Goal: Information Seeking & Learning: Learn about a topic

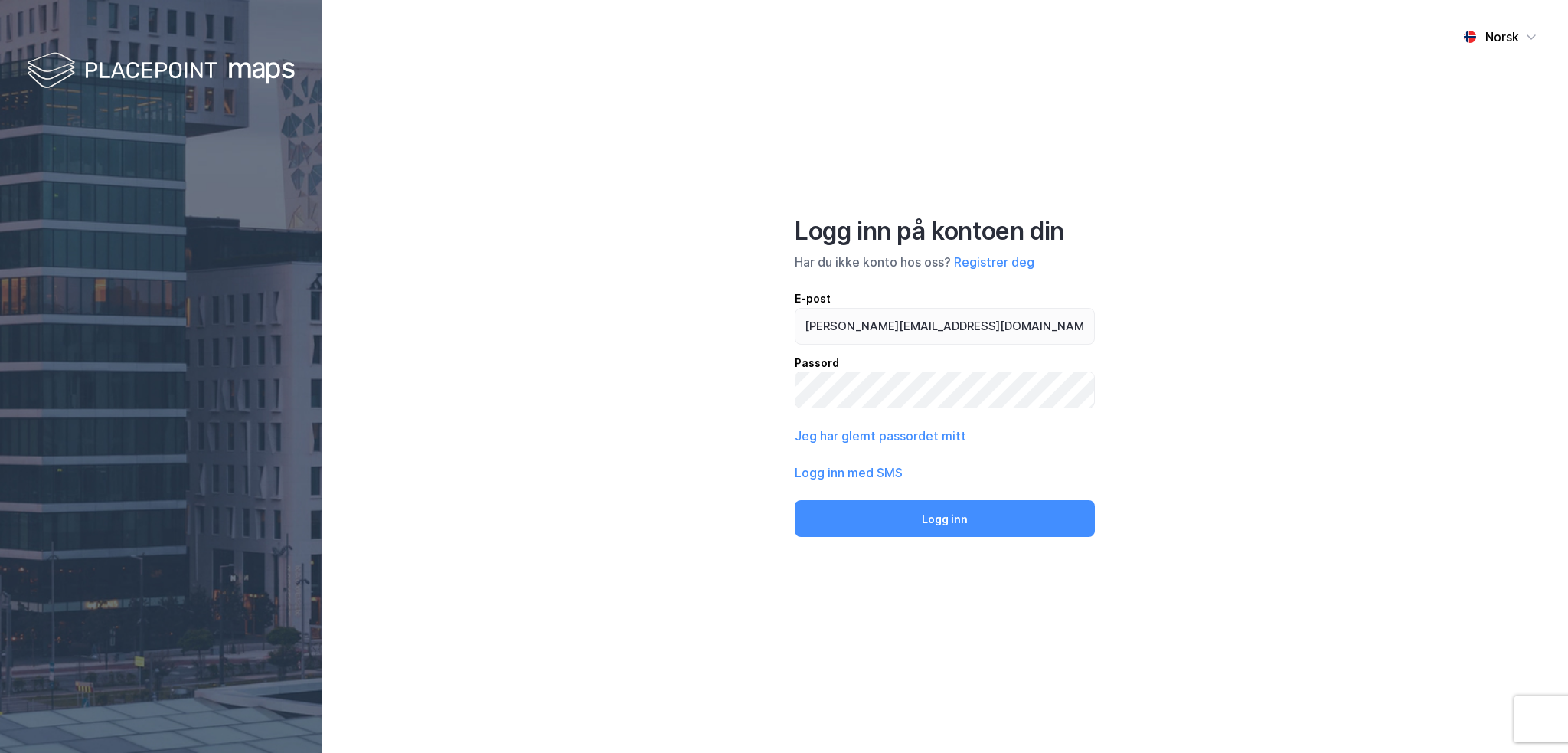
type input "[PERSON_NAME][EMAIL_ADDRESS][DOMAIN_NAME]"
click at [795, 500] on button "Logg inn" at bounding box center [945, 518] width 300 height 37
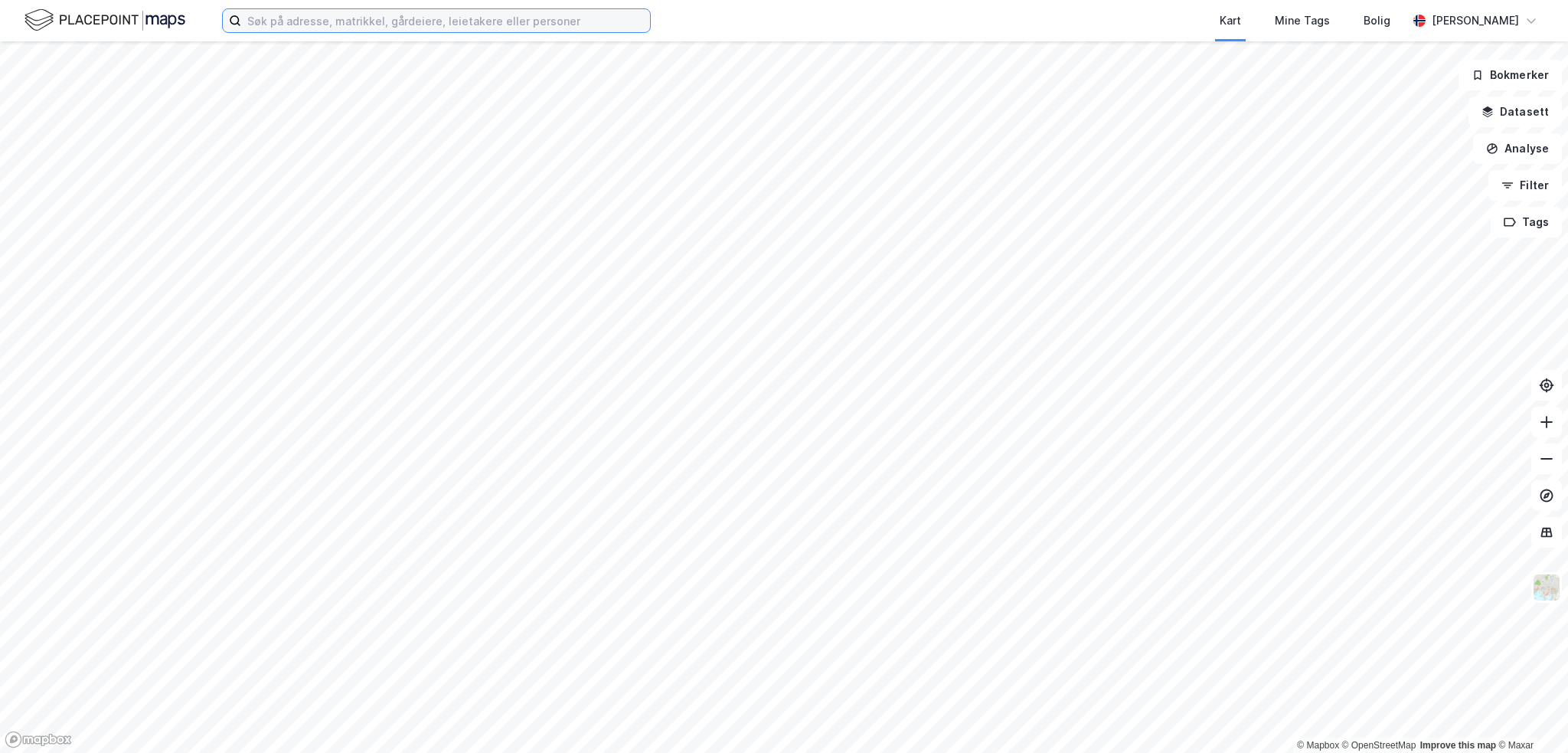
click at [333, 27] on input at bounding box center [444, 20] width 408 height 23
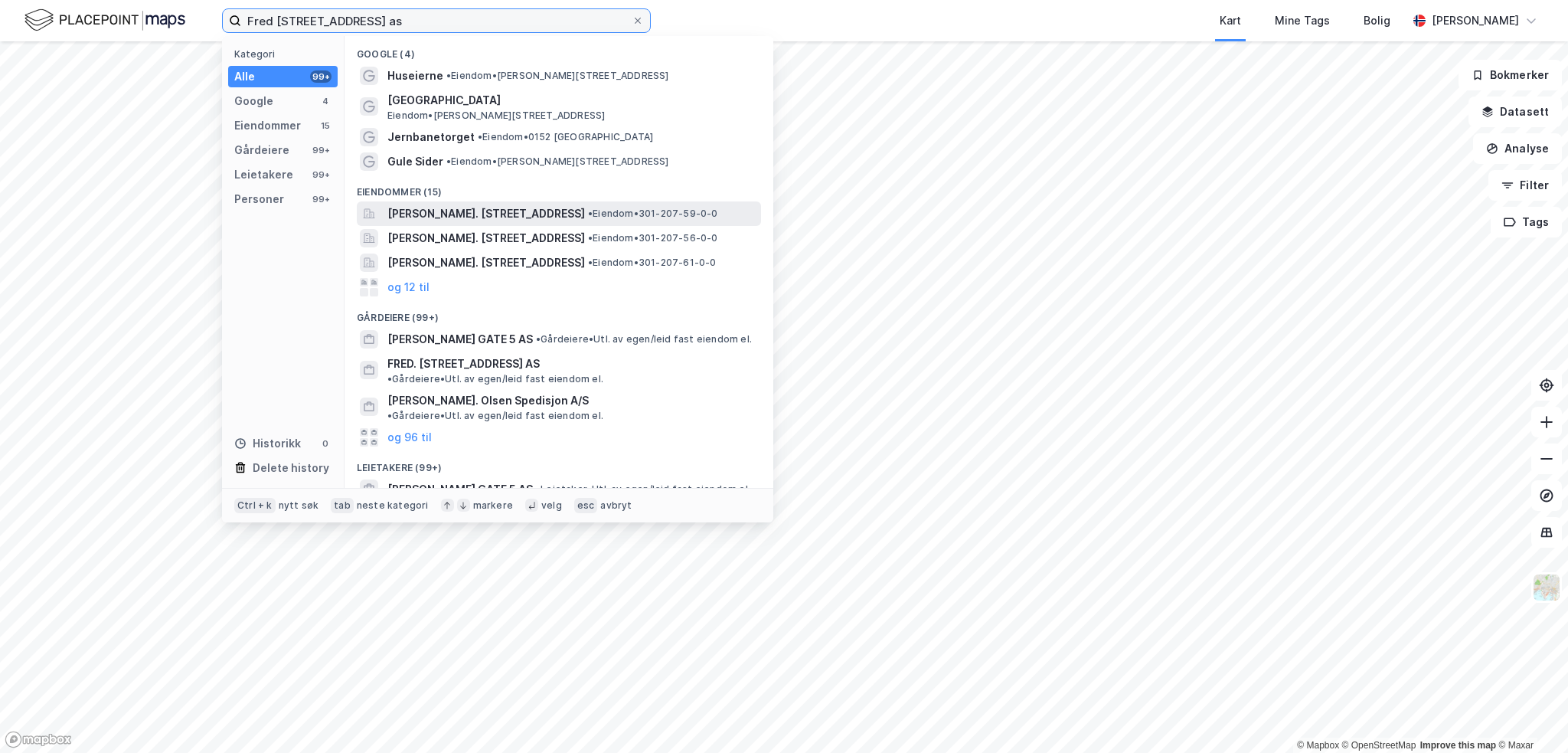
type input "Fred [STREET_ADDRESS] as"
click at [450, 213] on span "[PERSON_NAME]. [STREET_ADDRESS]" at bounding box center [486, 214] width 198 height 18
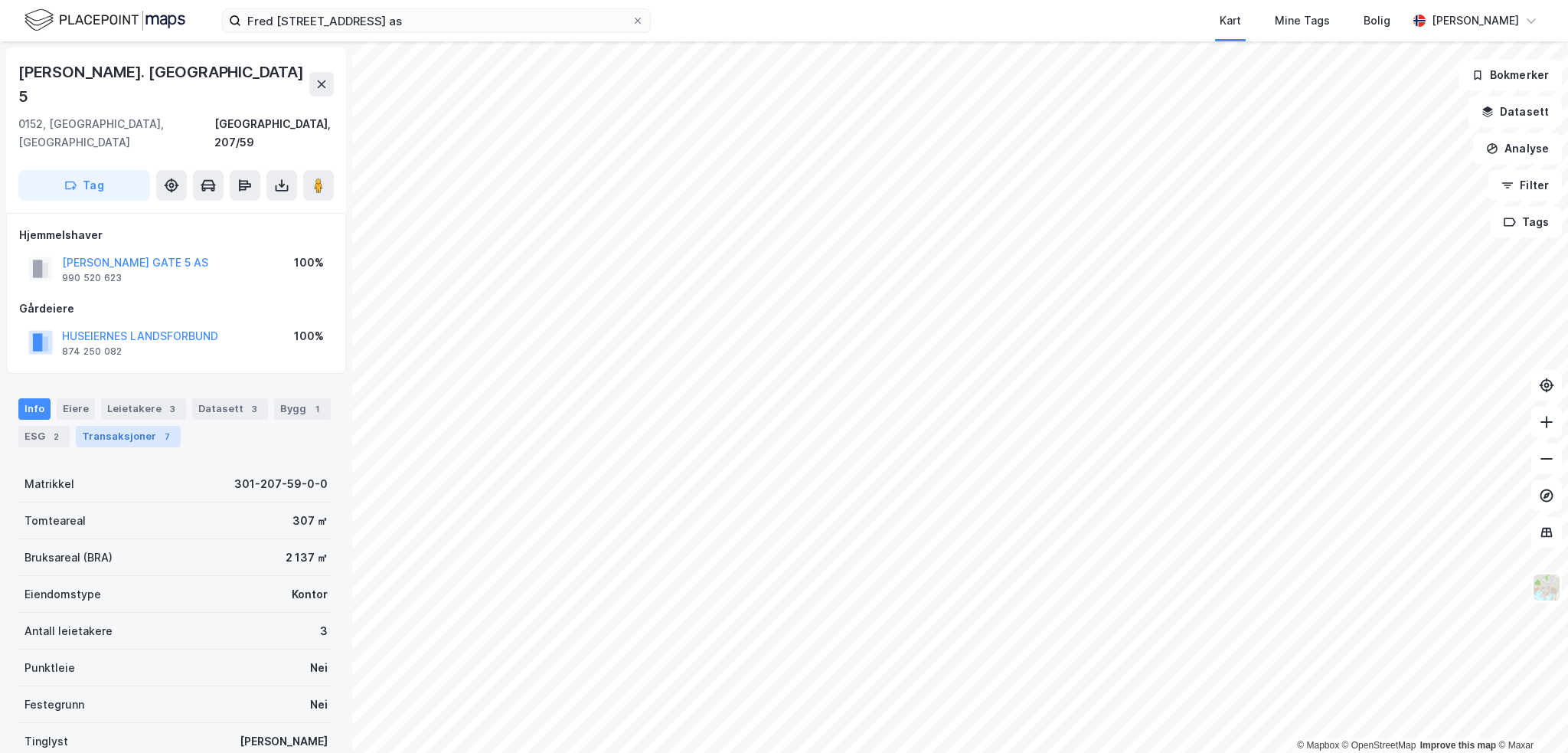
click at [119, 426] on div "Transaksjoner 7" at bounding box center [127, 437] width 105 height 21
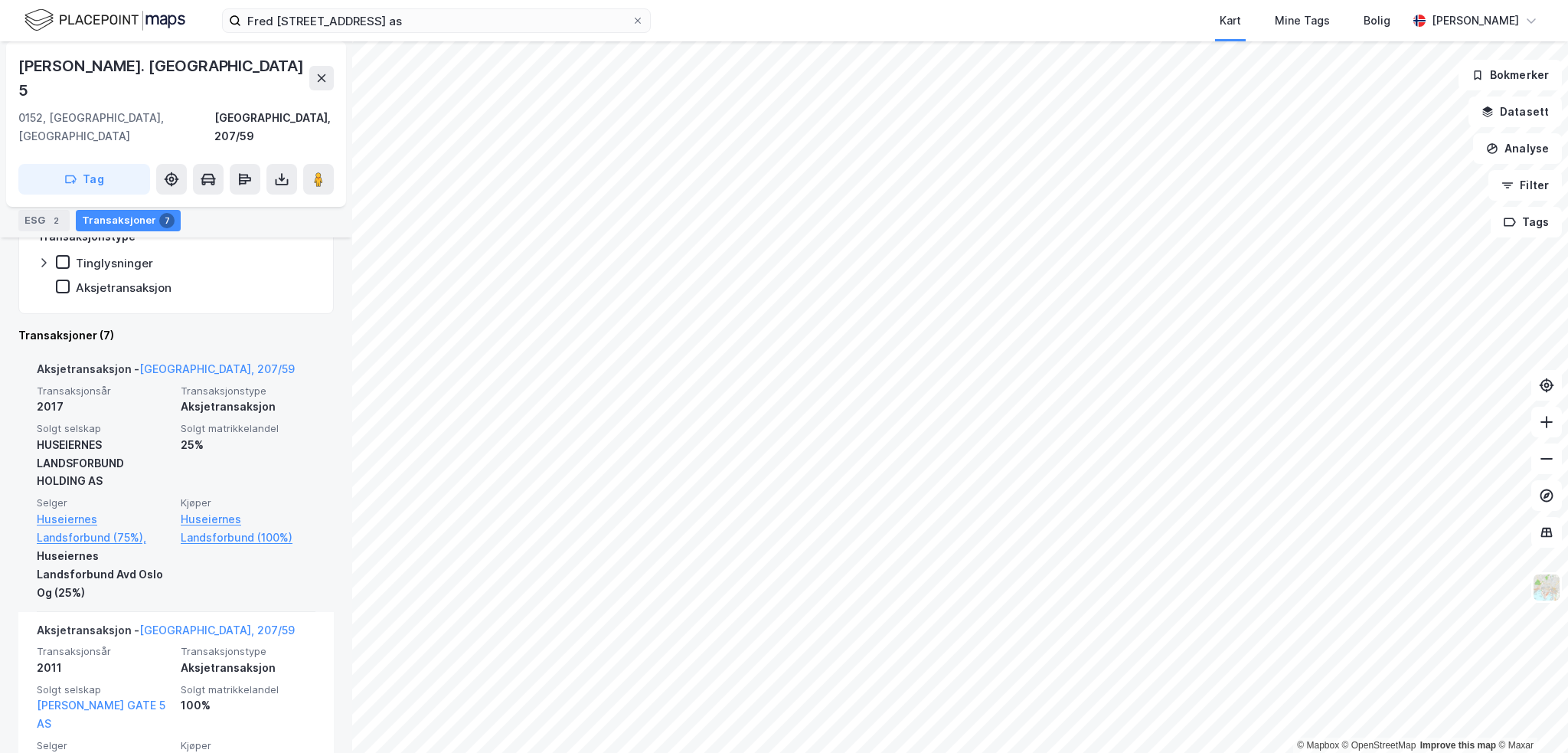
scroll to position [460, 0]
